Goal: Transaction & Acquisition: Download file/media

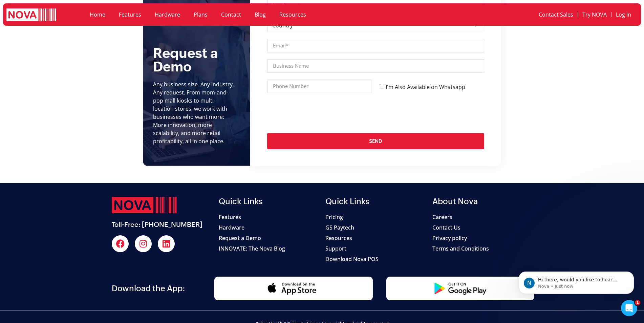
scroll to position [1246, 0]
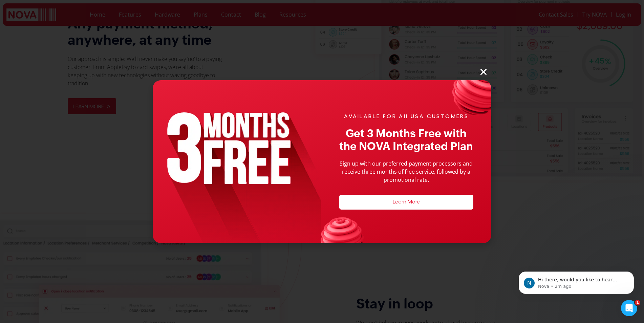
click at [481, 74] on icon "Close" at bounding box center [483, 71] width 9 height 9
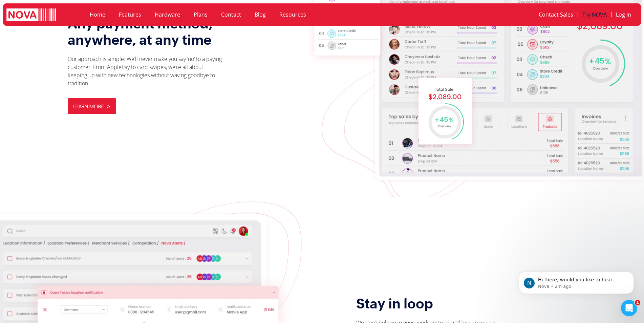
click at [589, 14] on link "Try NOVA" at bounding box center [594, 15] width 33 height 16
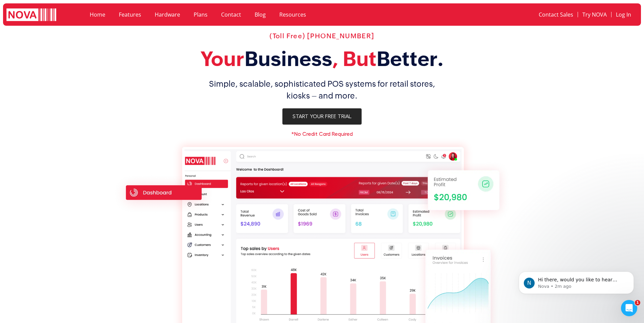
click at [307, 118] on span "Start Your Free Trial" at bounding box center [321, 116] width 59 height 5
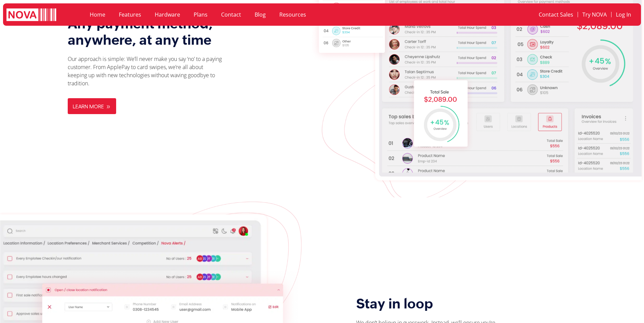
scroll to position [1246, 0]
click at [97, 14] on link "Home" at bounding box center [97, 15] width 29 height 16
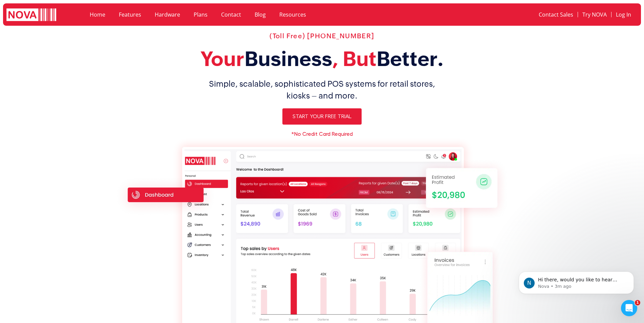
click at [125, 13] on link "Features" at bounding box center [130, 15] width 36 height 16
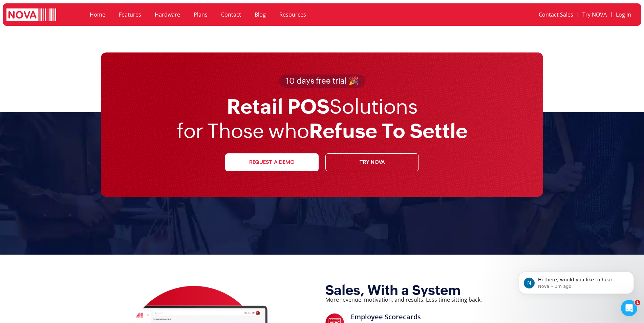
click at [174, 14] on link "Hardware" at bounding box center [167, 15] width 39 height 16
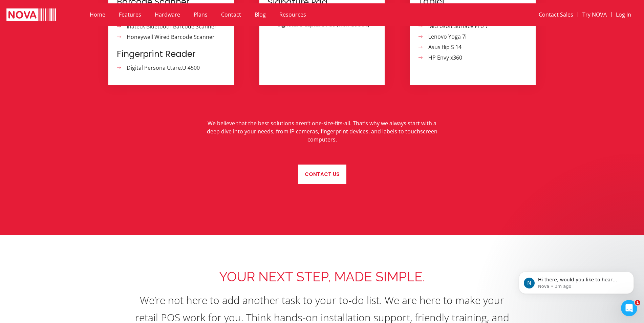
scroll to position [1344, 0]
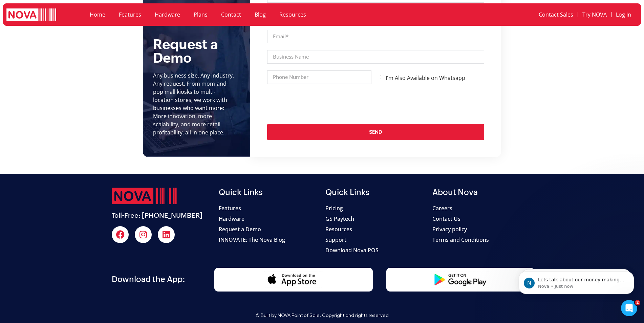
click at [350, 246] on span "Download Nova POS" at bounding box center [351, 250] width 53 height 8
click at [587, 122] on section "Request a Demo Any business size. Any industry. Any request. From mom-and-pop m…" at bounding box center [322, 35] width 644 height 243
click at [339, 246] on span "Download Nova POS" at bounding box center [351, 250] width 53 height 8
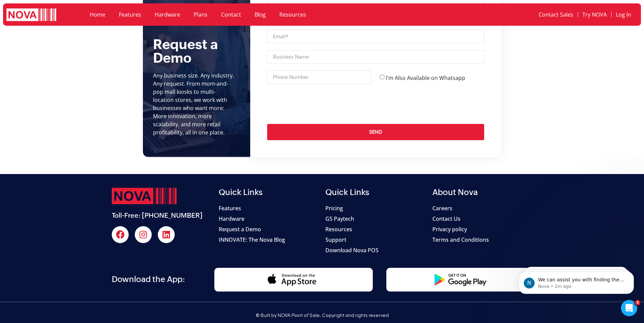
click at [255, 149] on div "Request a Demo Any business size. Any industry. Any request. First Name Last Na…" at bounding box center [375, 35] width 251 height 243
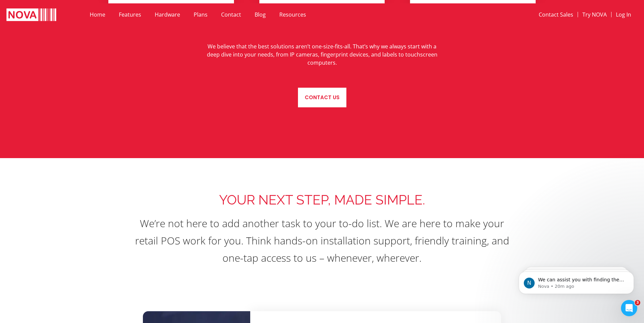
scroll to position [474, 0]
